Goal: Information Seeking & Learning: Learn about a topic

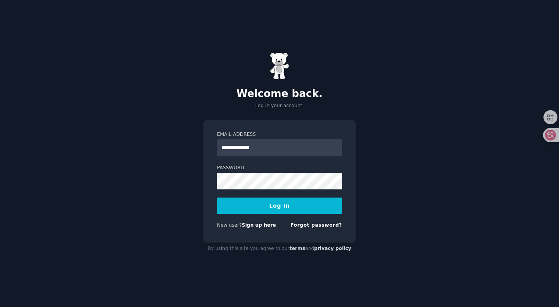
type input "**********"
click at [217, 198] on button "Log In" at bounding box center [279, 206] width 125 height 16
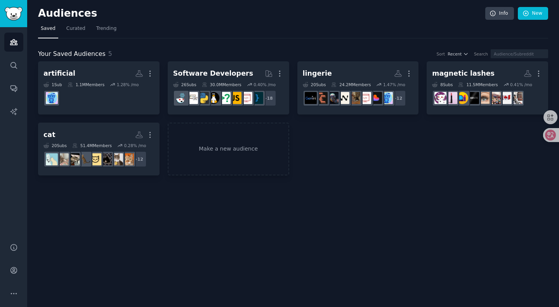
click at [177, 28] on nav "Saved Curated Trending" at bounding box center [293, 31] width 510 height 16
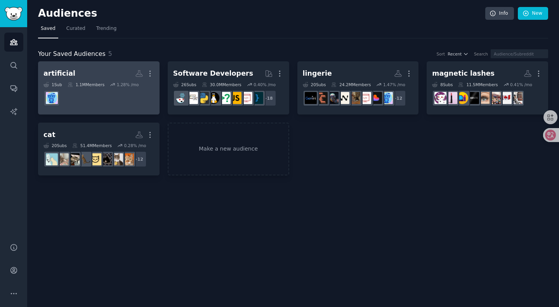
click at [100, 75] on h2 "artificial Custom Audience More" at bounding box center [98, 74] width 111 height 14
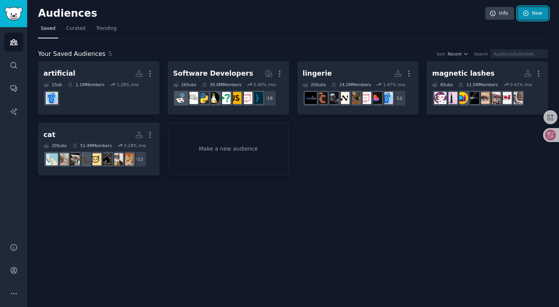
click at [528, 16] on icon at bounding box center [526, 13] width 7 height 7
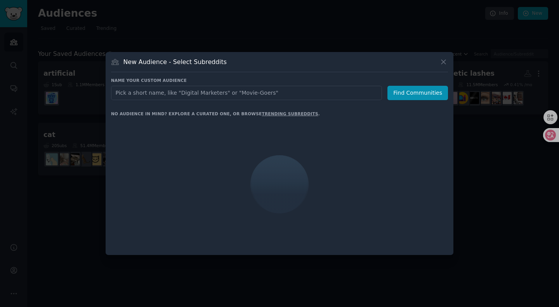
click at [193, 95] on input "text" at bounding box center [246, 93] width 271 height 14
click at [214, 94] on input "text" at bounding box center [246, 93] width 271 height 14
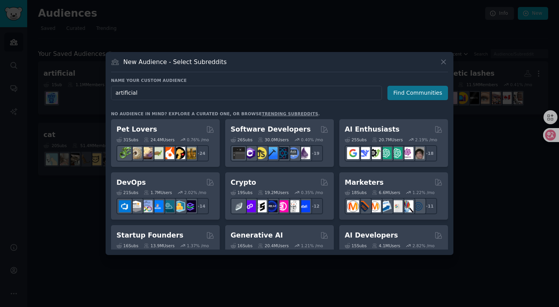
type input "artificial"
click at [430, 92] on button "Find Communities" at bounding box center [417, 93] width 61 height 14
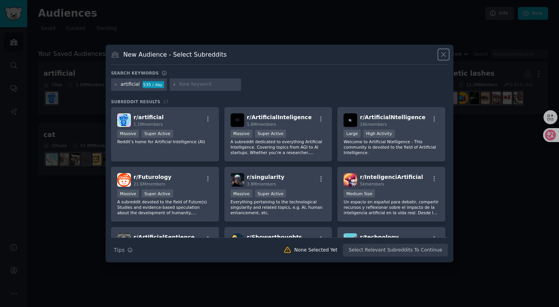
click at [446, 56] on icon at bounding box center [443, 54] width 8 height 8
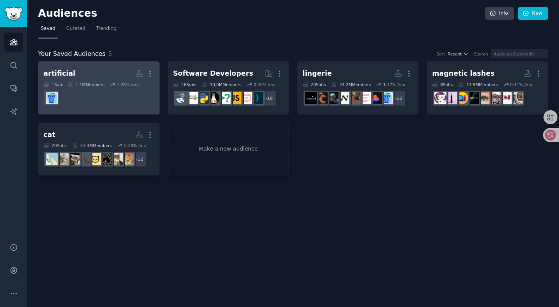
click at [114, 92] on dd at bounding box center [98, 98] width 111 height 22
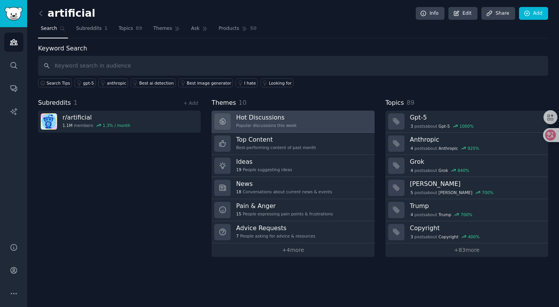
click at [293, 122] on div "Hot Discussions Popular discussions this week" at bounding box center [266, 121] width 61 height 16
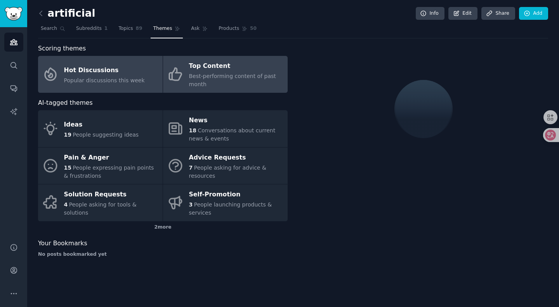
click at [226, 75] on span "Best-performing content of past month" at bounding box center [232, 80] width 87 height 14
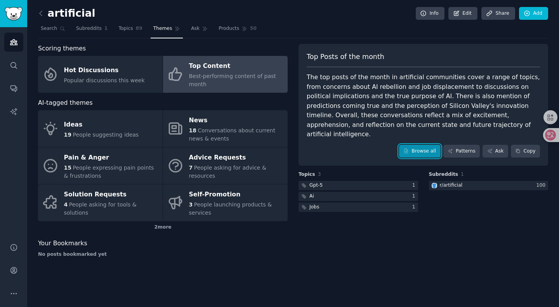
click at [419, 145] on link "Browse all" at bounding box center [420, 151] width 42 height 13
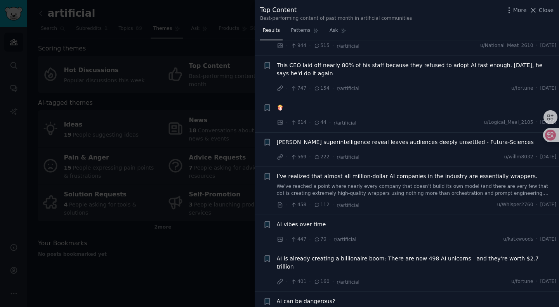
scroll to position [233, 0]
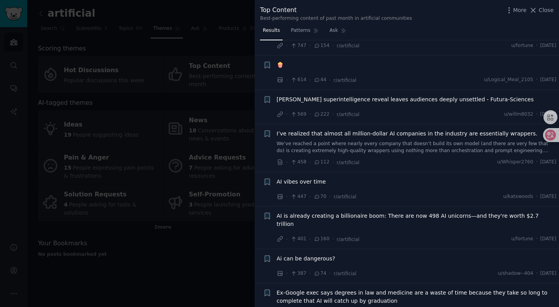
click at [196, 104] on div at bounding box center [279, 153] width 559 height 307
